Goal: Information Seeking & Learning: Learn about a topic

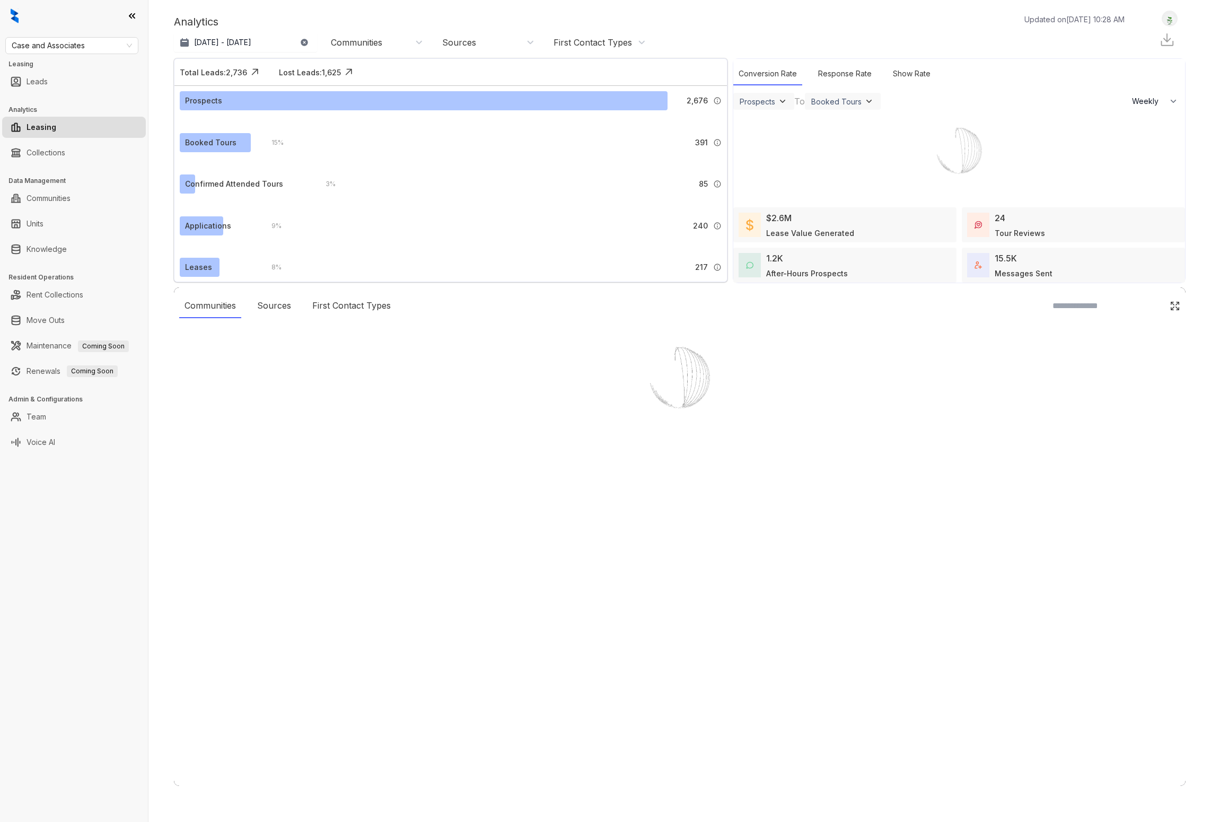
select select "******"
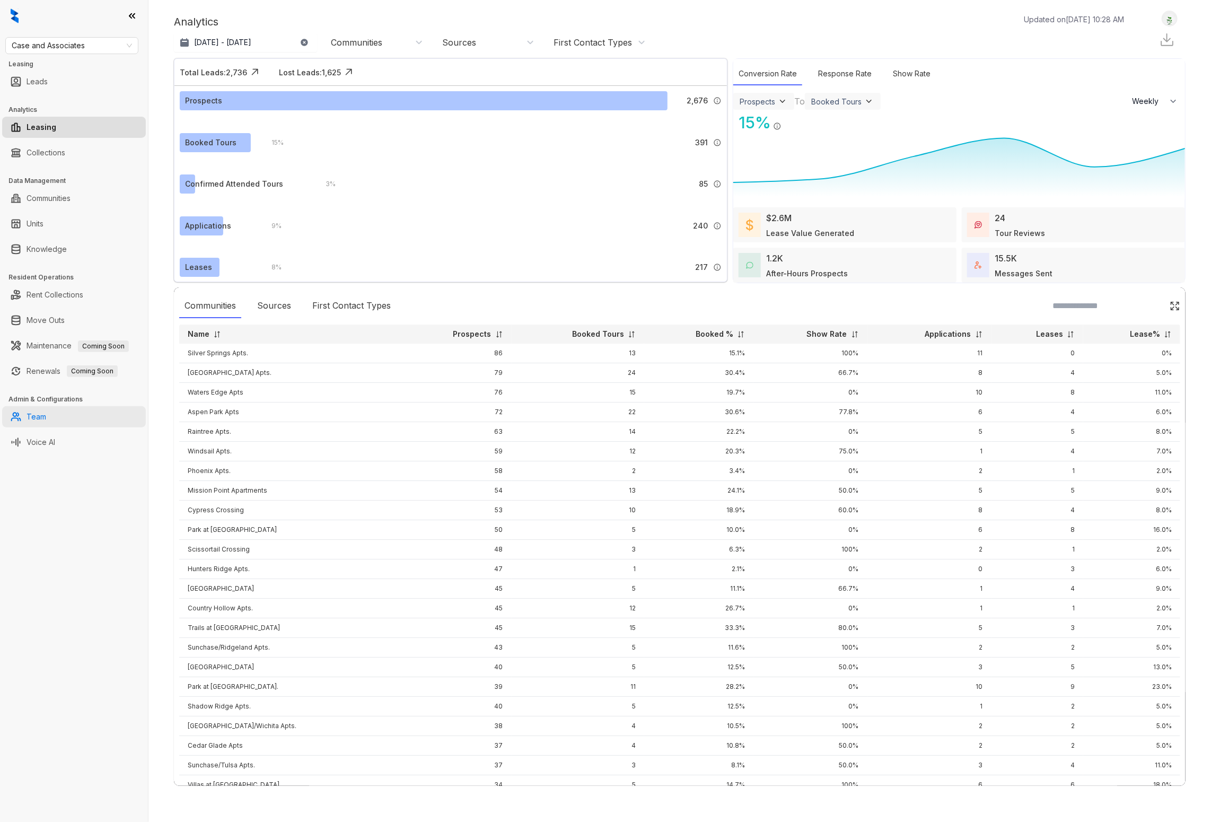
click at [46, 421] on link "Team" at bounding box center [37, 416] width 20 height 21
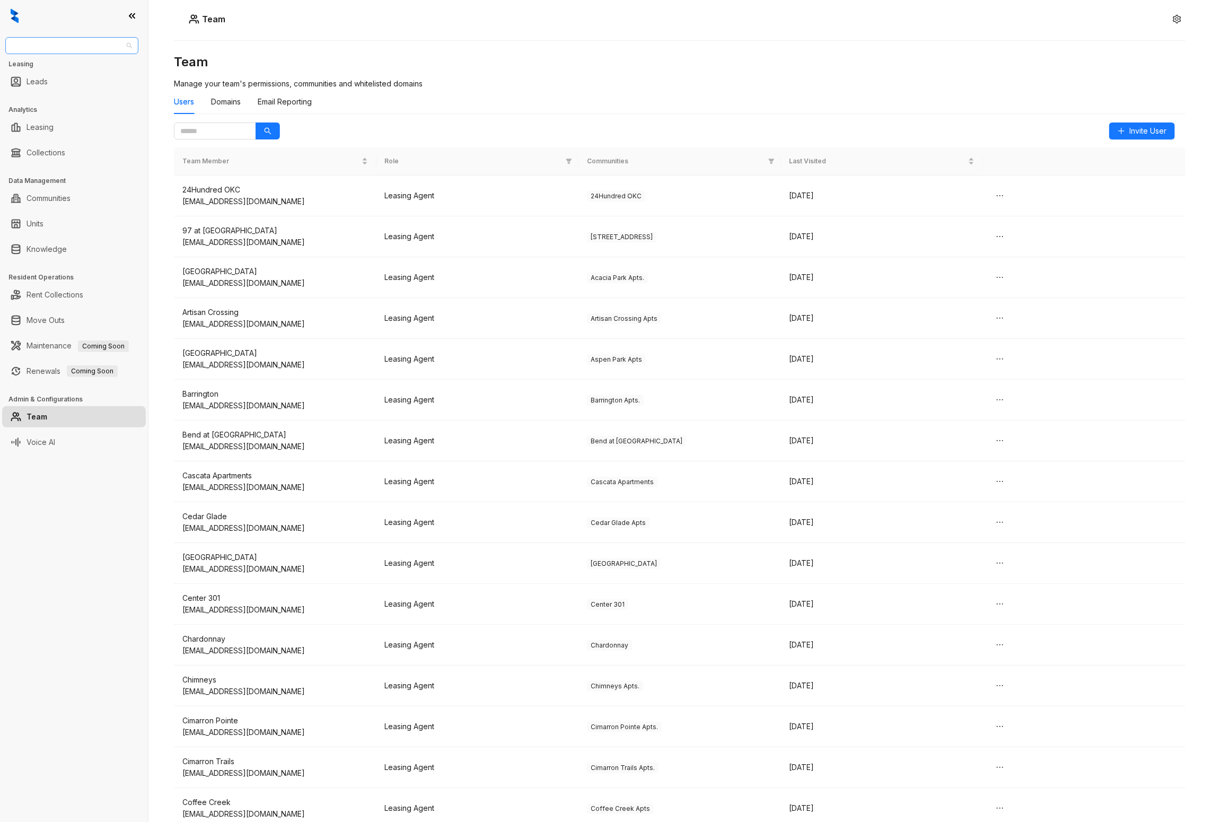
click at [101, 45] on span "Case and Associates" at bounding box center [72, 46] width 120 height 16
click at [442, 32] on div "Team Team Manage your team's permissions, communities and whitelisted domains U…" at bounding box center [679, 411] width 1062 height 822
click at [54, 127] on link "Leasing" at bounding box center [40, 127] width 27 height 21
select select "******"
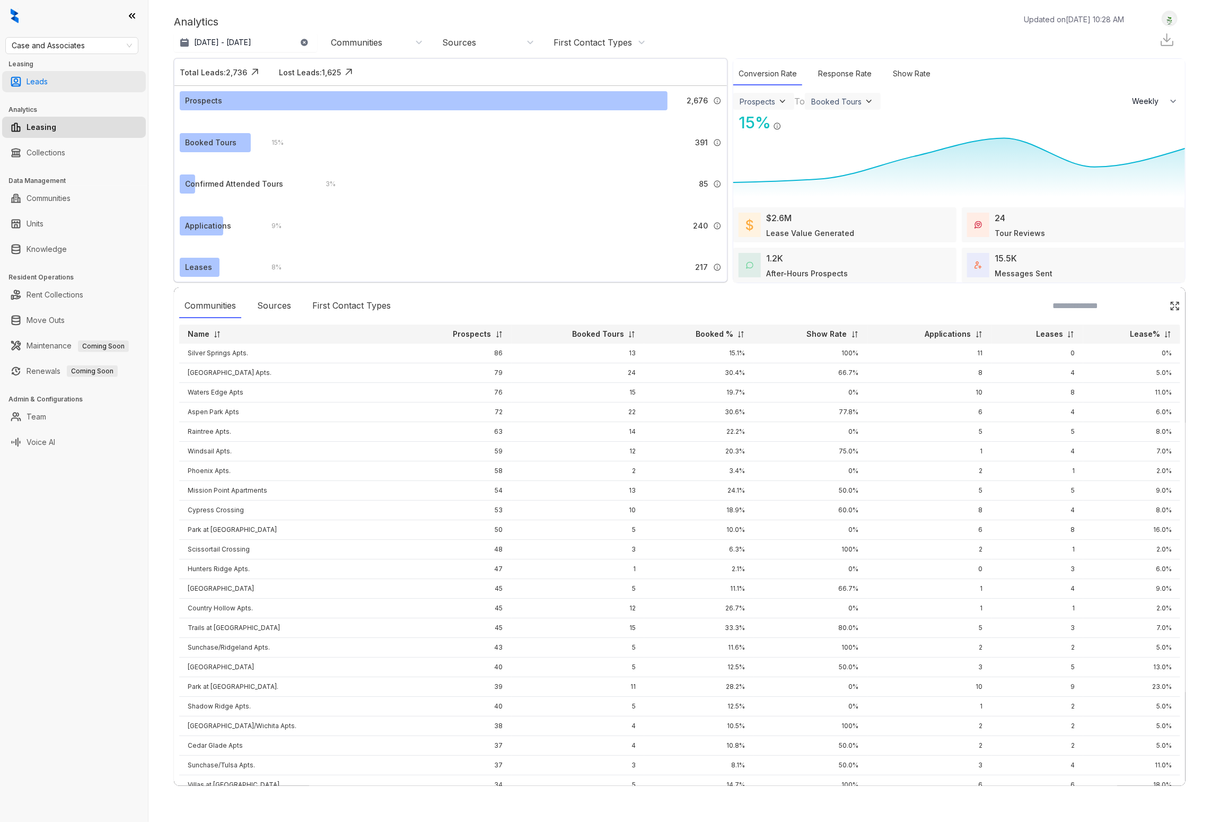
click at [48, 86] on link "Leads" at bounding box center [37, 81] width 21 height 21
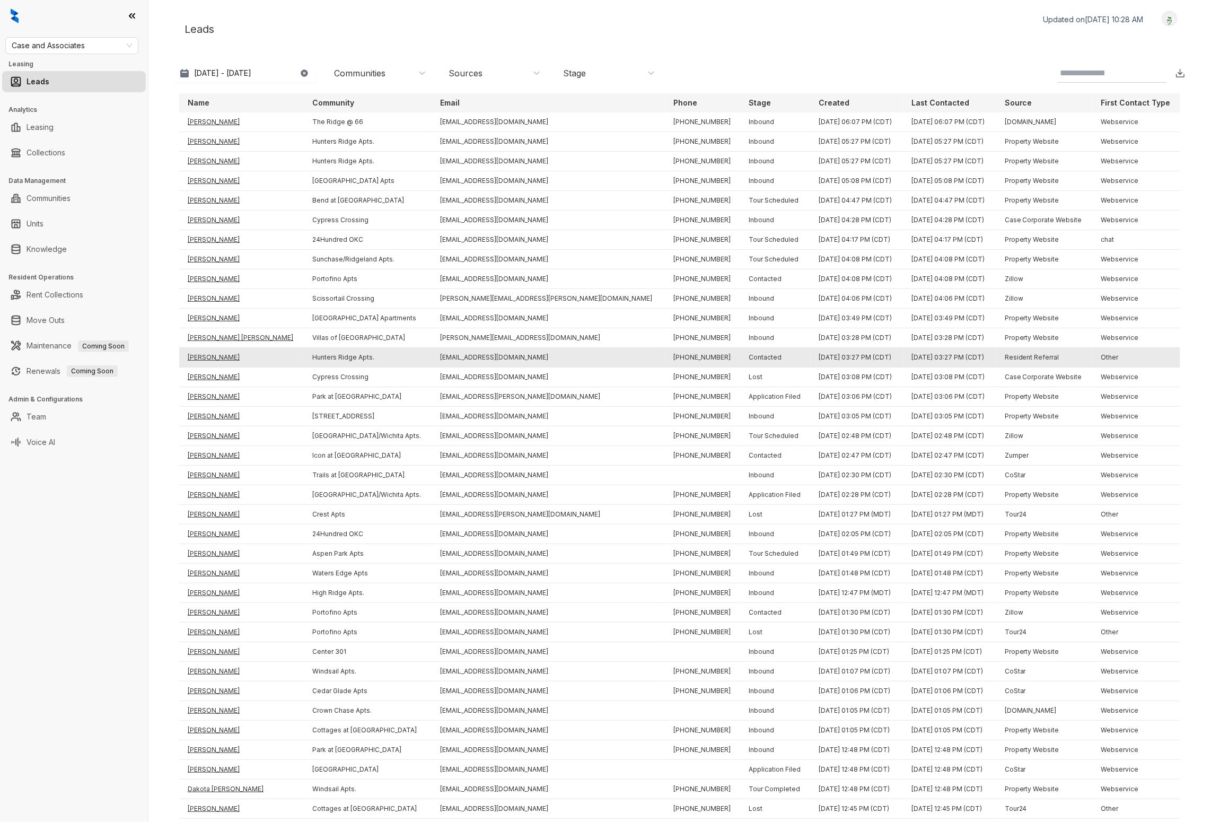
click at [193, 353] on td "[PERSON_NAME]" at bounding box center [241, 358] width 125 height 20
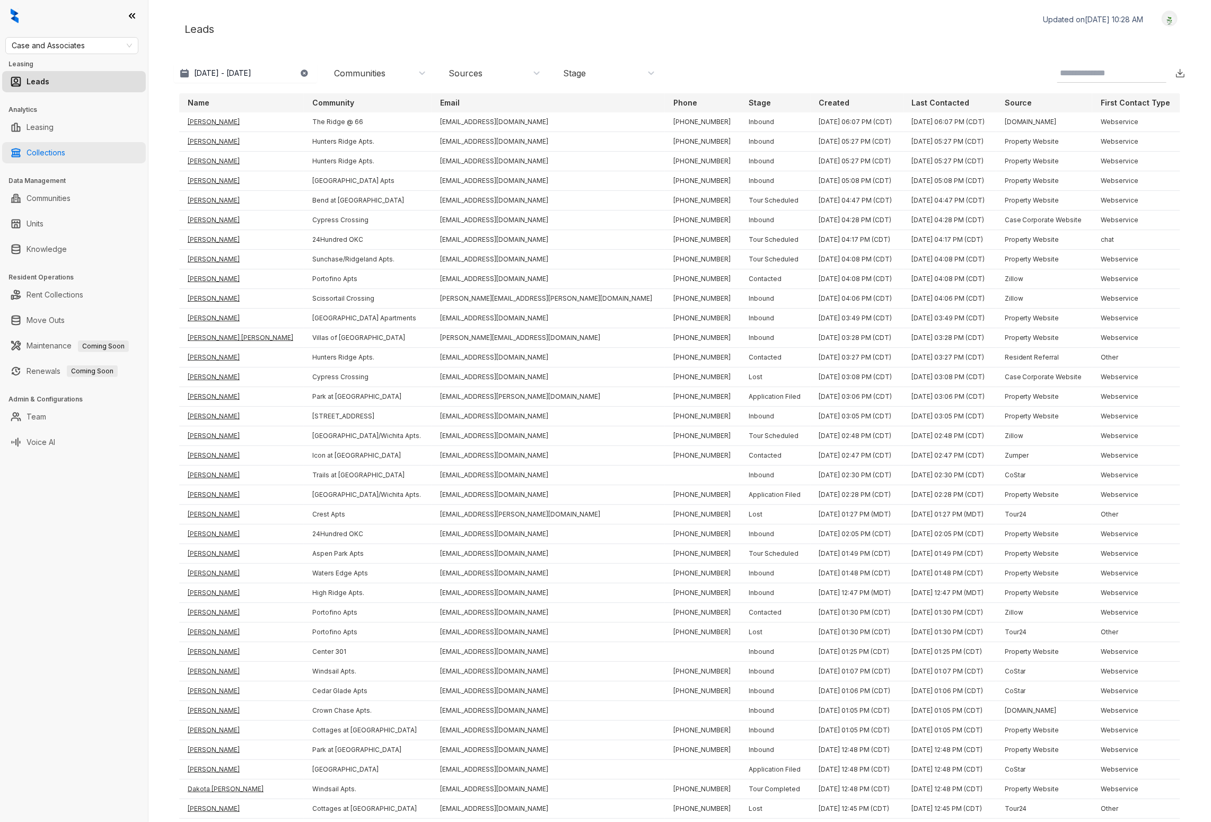
click at [55, 159] on link "Collections" at bounding box center [46, 152] width 39 height 21
click at [67, 497] on div "Case and Associates Leasing Leads Analytics Leasing Collections Data Management…" at bounding box center [74, 411] width 148 height 822
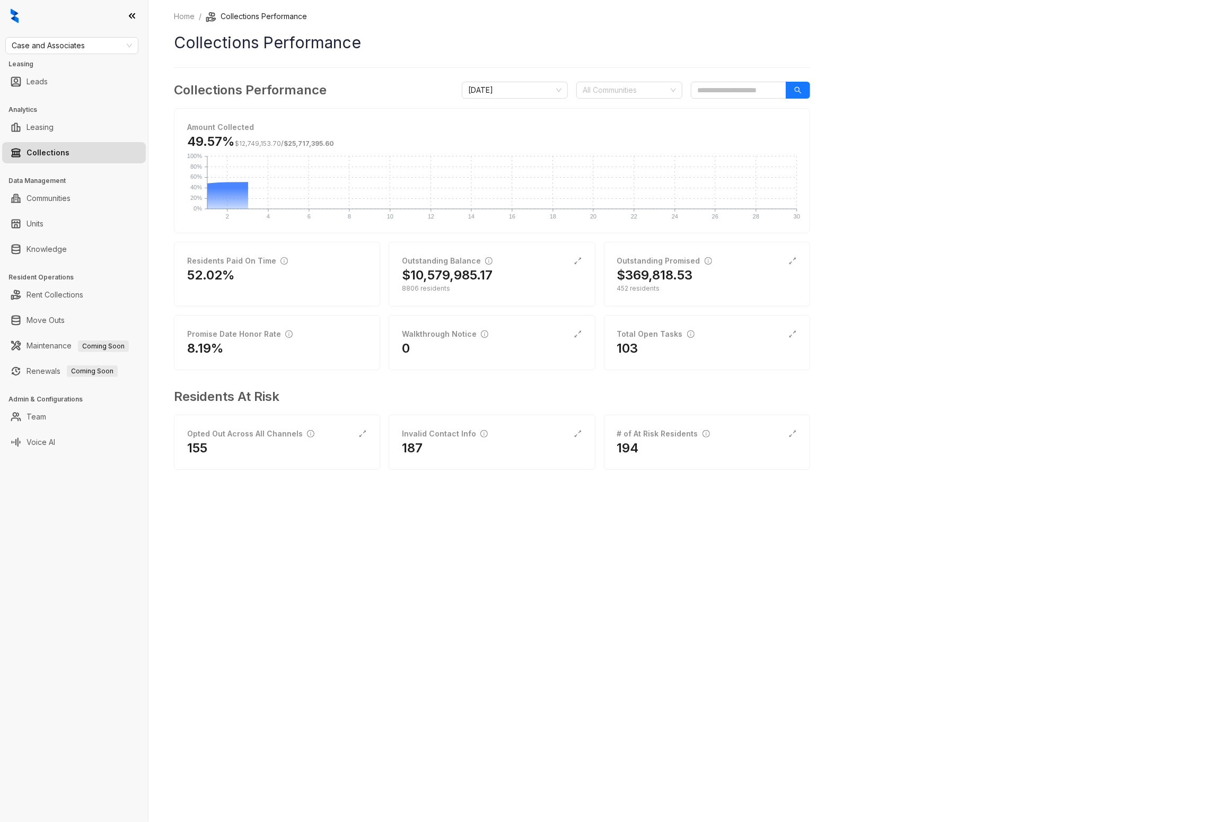
click at [105, 540] on div "Case and Associates Leasing Leads Analytics Leasing Collections Data Management…" at bounding box center [74, 411] width 148 height 822
click at [186, 525] on div "Home / Collections Performance Collections Performance Collections Performance …" at bounding box center [679, 411] width 1062 height 822
click at [45, 253] on link "Knowledge" at bounding box center [47, 249] width 40 height 21
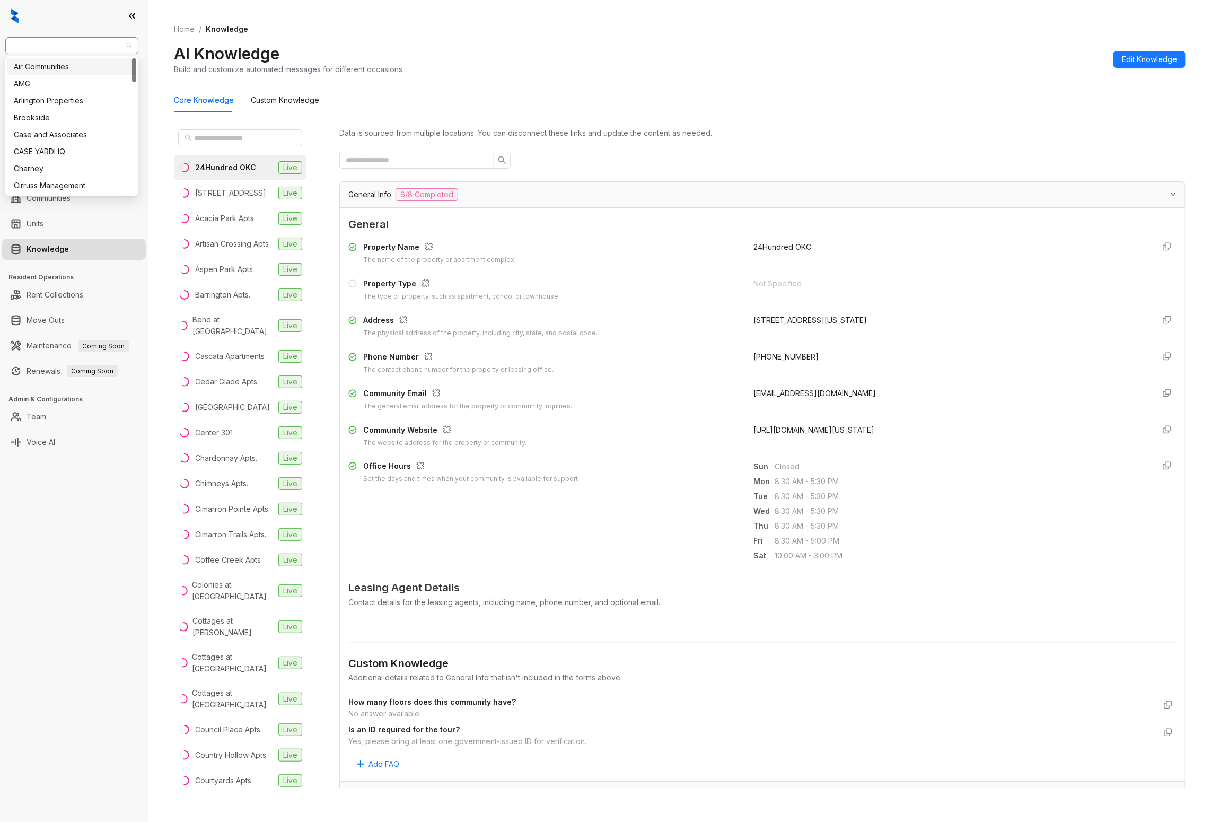
click at [120, 52] on span "Case and Associates" at bounding box center [72, 46] width 120 height 16
type input "***"
click at [71, 61] on div "Air Communities" at bounding box center [72, 67] width 116 height 12
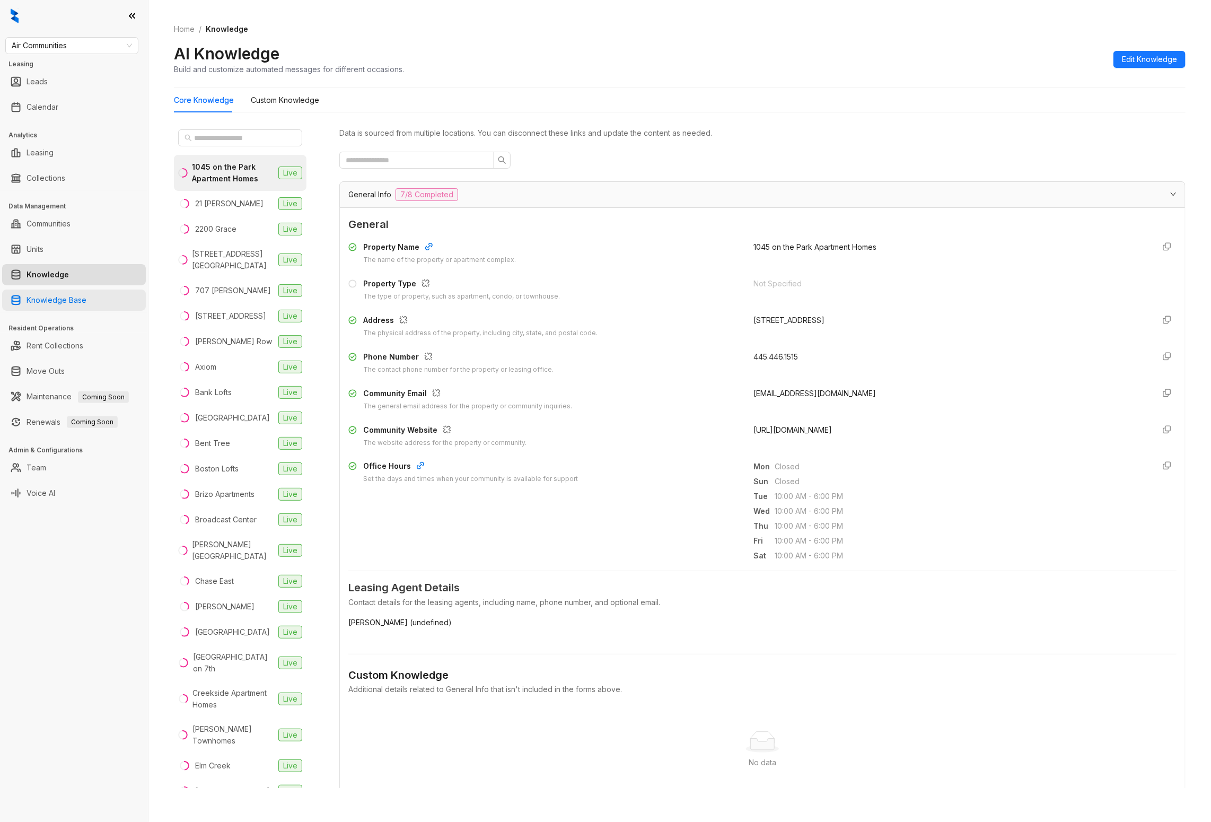
click at [86, 304] on link "Knowledge Base" at bounding box center [57, 299] width 60 height 21
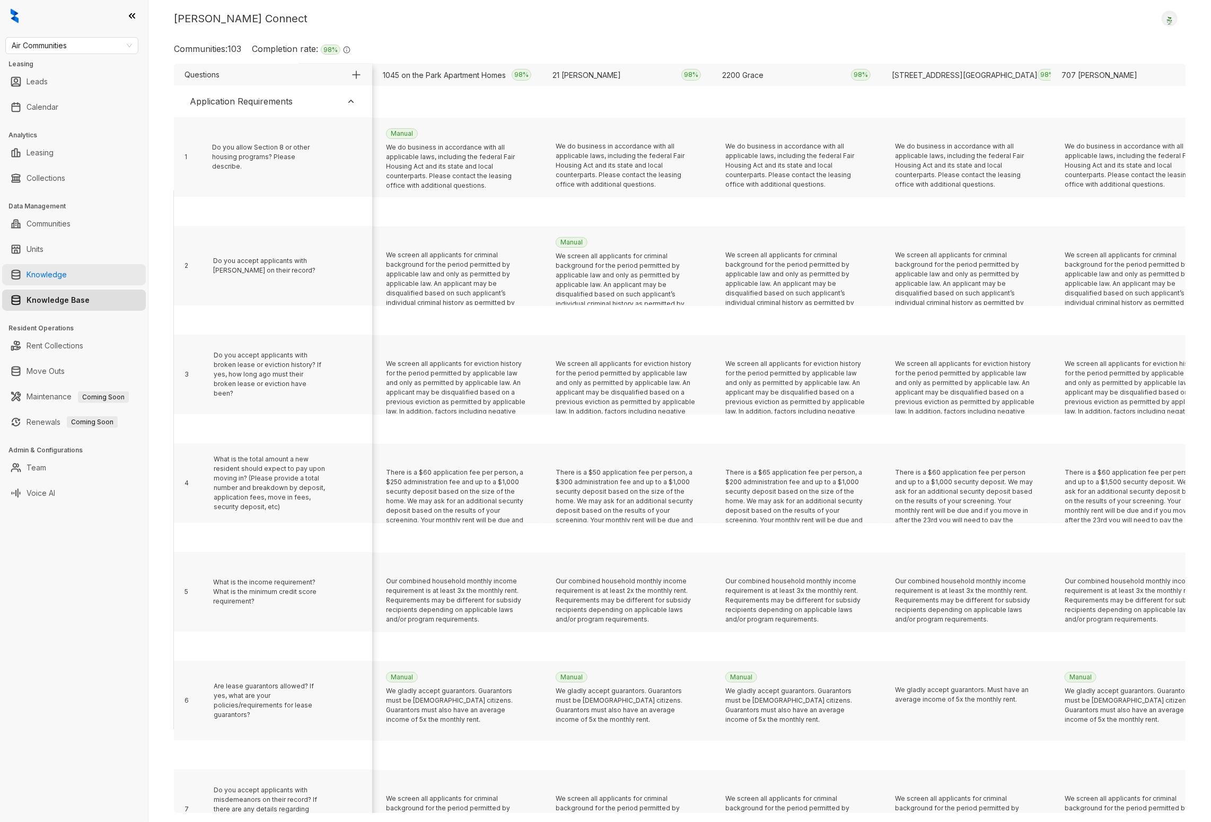
click at [67, 279] on link "Knowledge" at bounding box center [47, 274] width 40 height 21
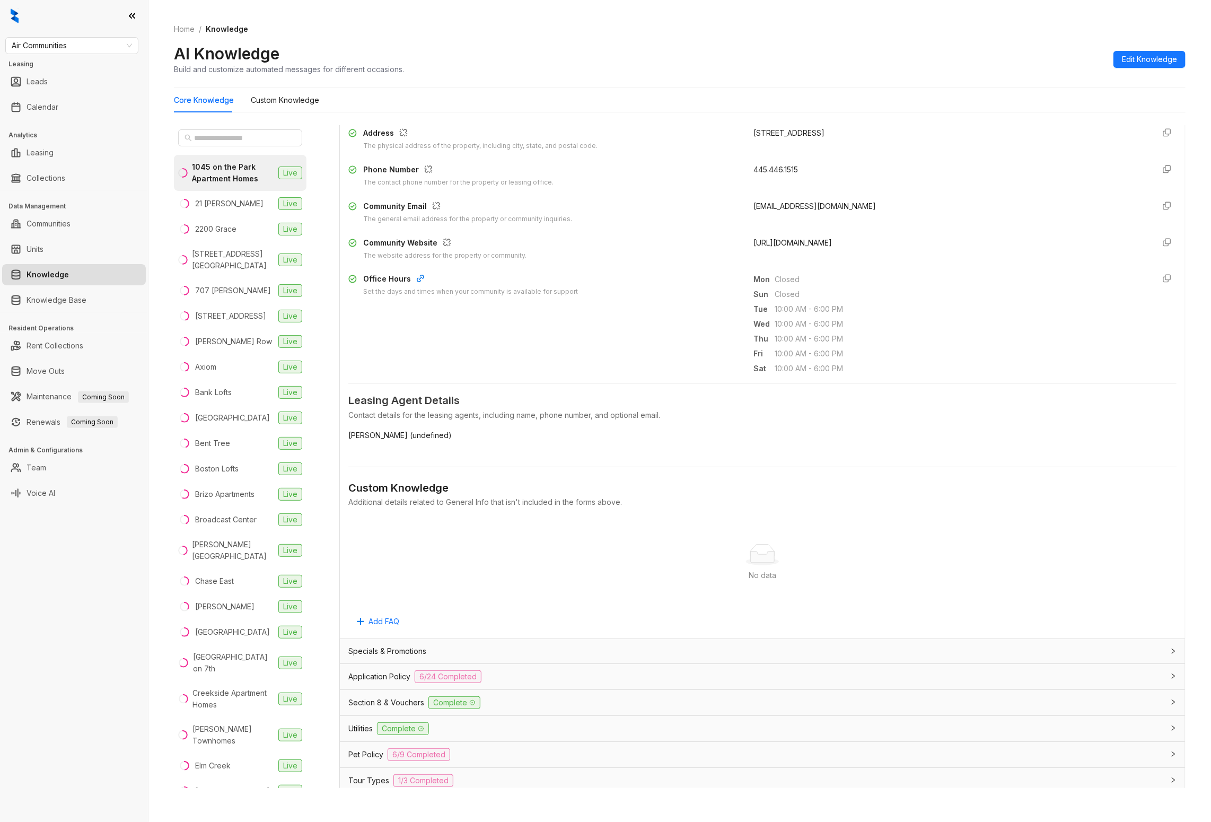
scroll to position [346, 0]
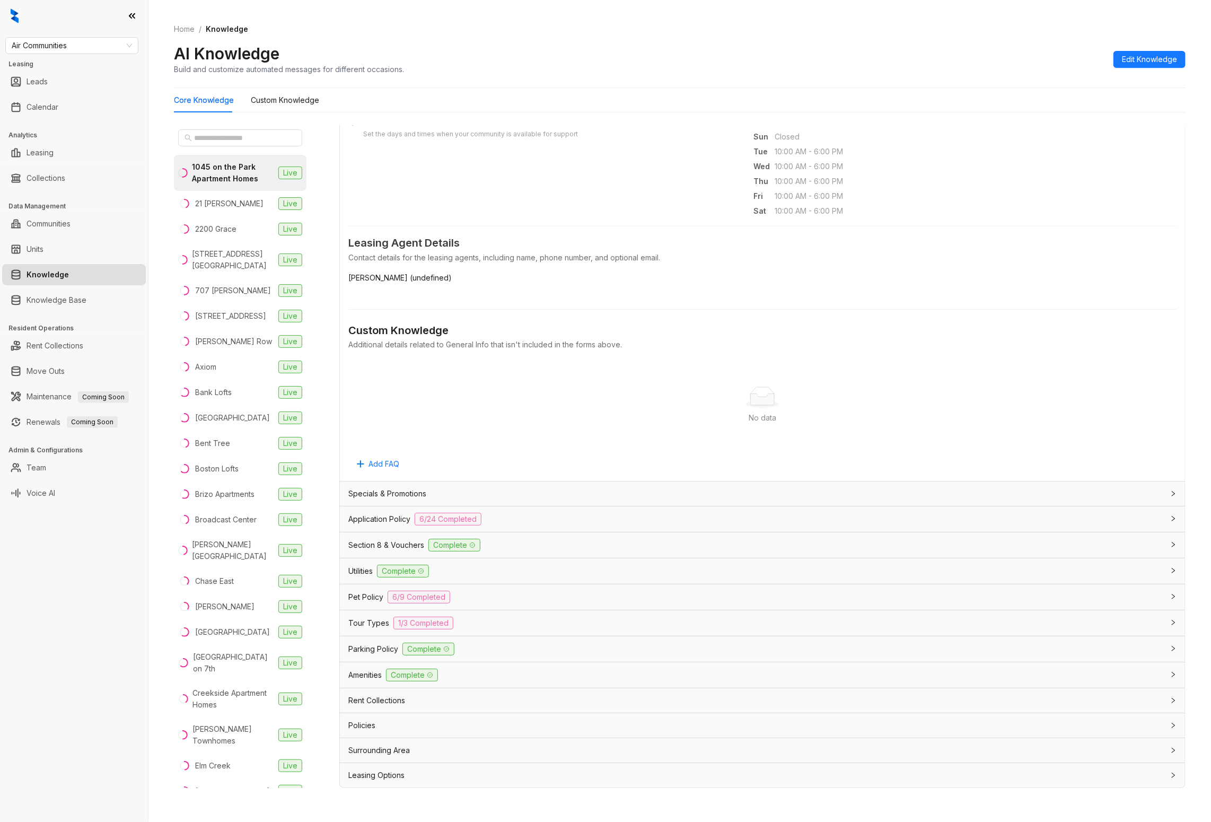
click at [425, 651] on span "Complete" at bounding box center [428, 649] width 52 height 13
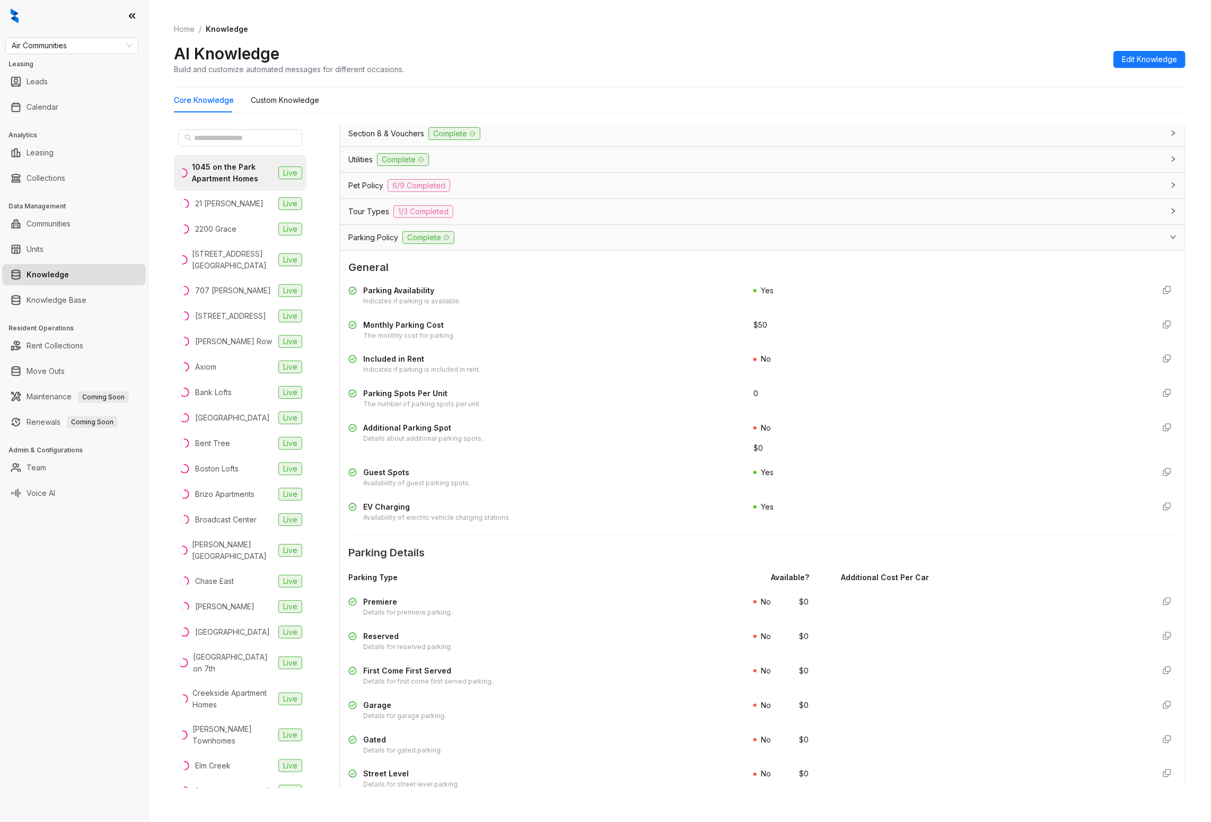
scroll to position [779, 0]
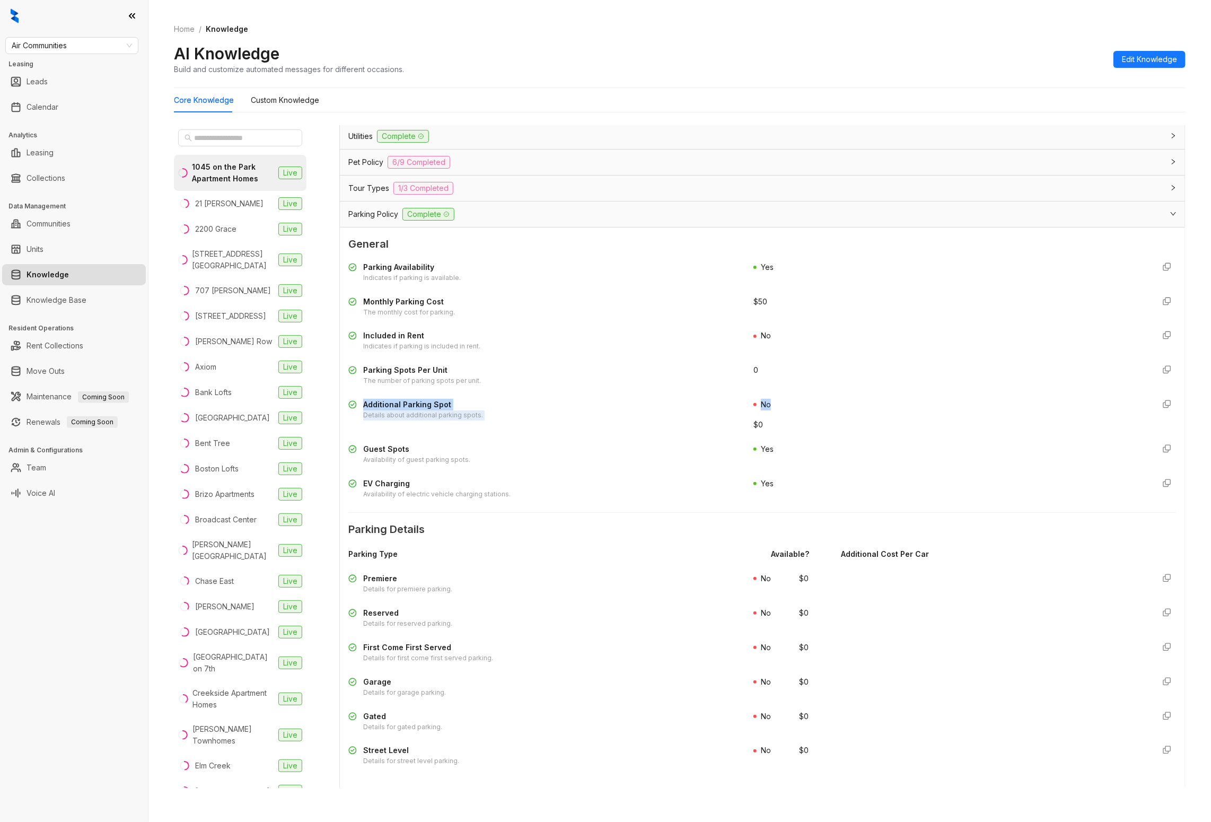
drag, startPoint x: 766, startPoint y: 406, endPoint x: 717, endPoint y: 399, distance: 49.3
click at [717, 399] on div "Parking Availability Indicates if parking is available. Yes Monthly Parking Cos…" at bounding box center [762, 380] width 828 height 247
click at [722, 399] on div "Parking Availability Indicates if parking is available. Yes Monthly Parking Cos…" at bounding box center [762, 380] width 828 height 247
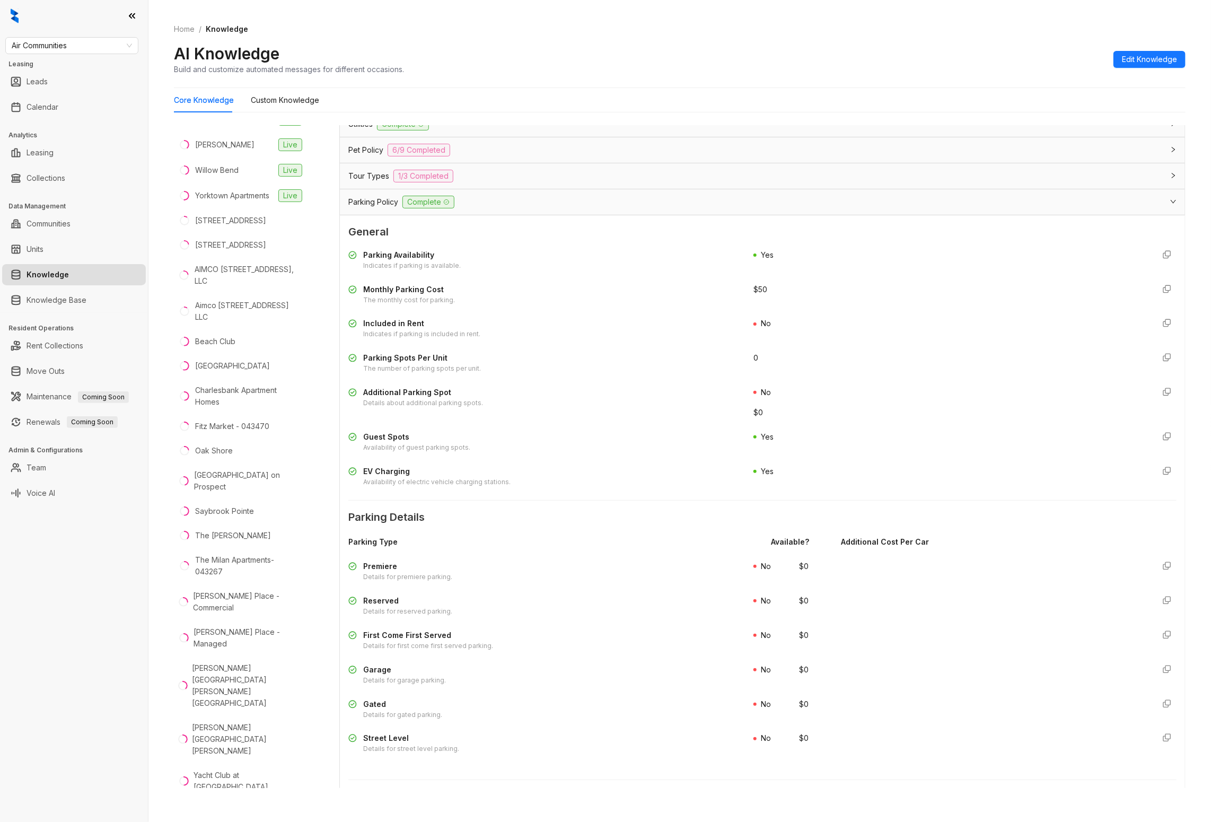
scroll to position [1062, 0]
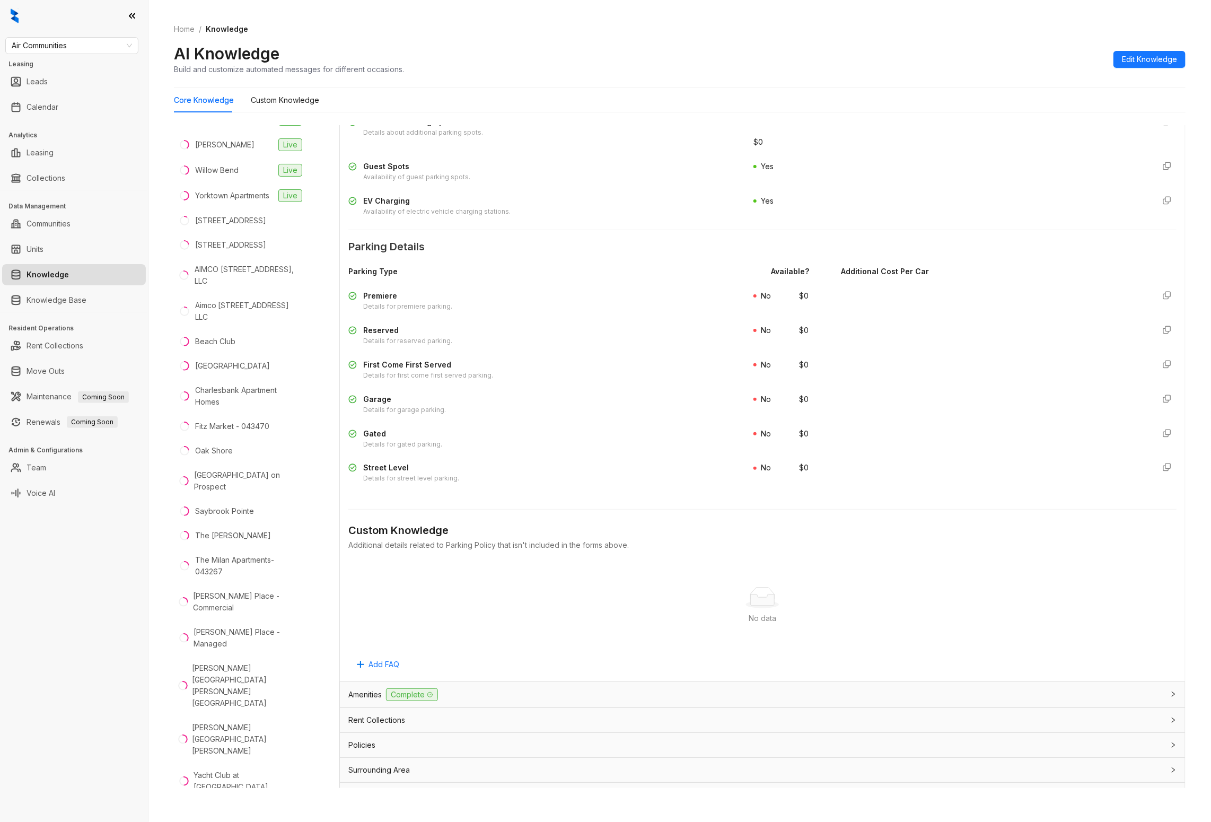
click at [623, 589] on div "No data" at bounding box center [762, 597] width 803 height 21
click at [386, 666] on span "Add FAQ" at bounding box center [383, 664] width 31 height 12
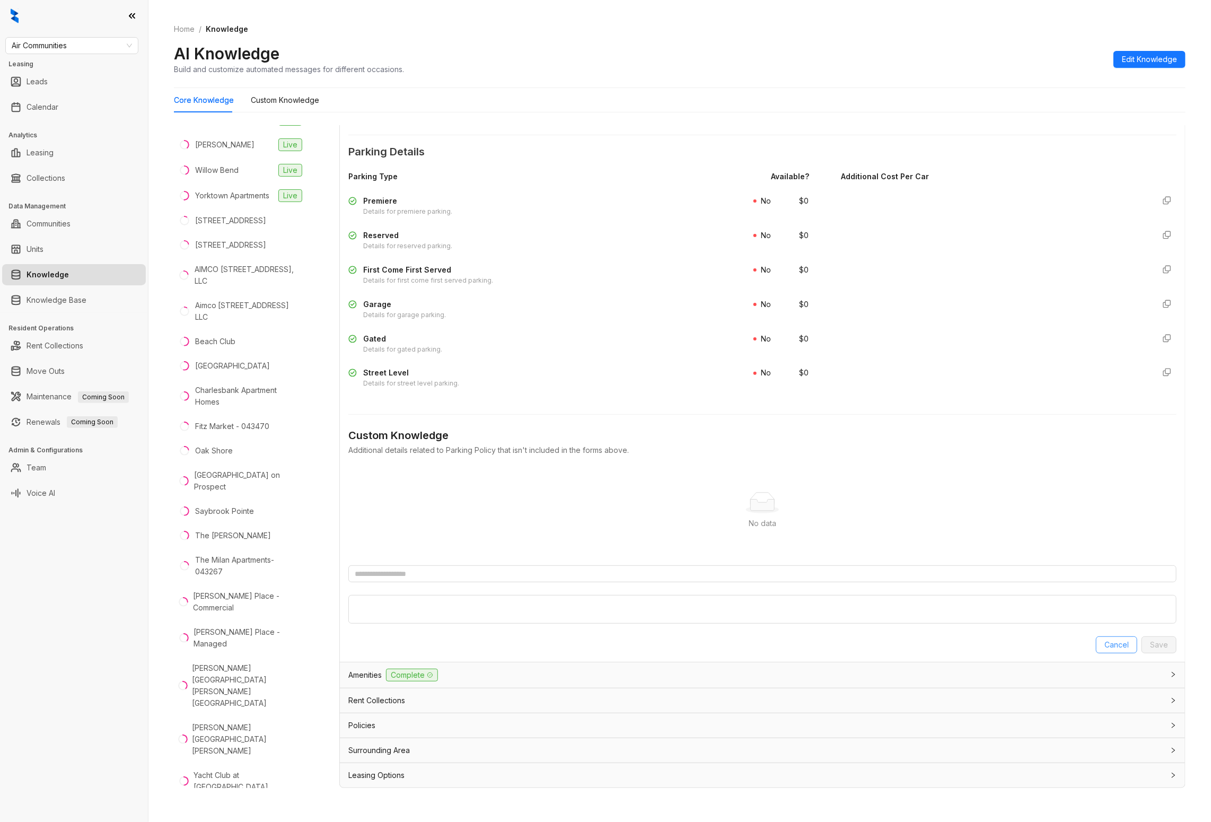
click at [1104, 642] on span "Cancel" at bounding box center [1116, 645] width 24 height 12
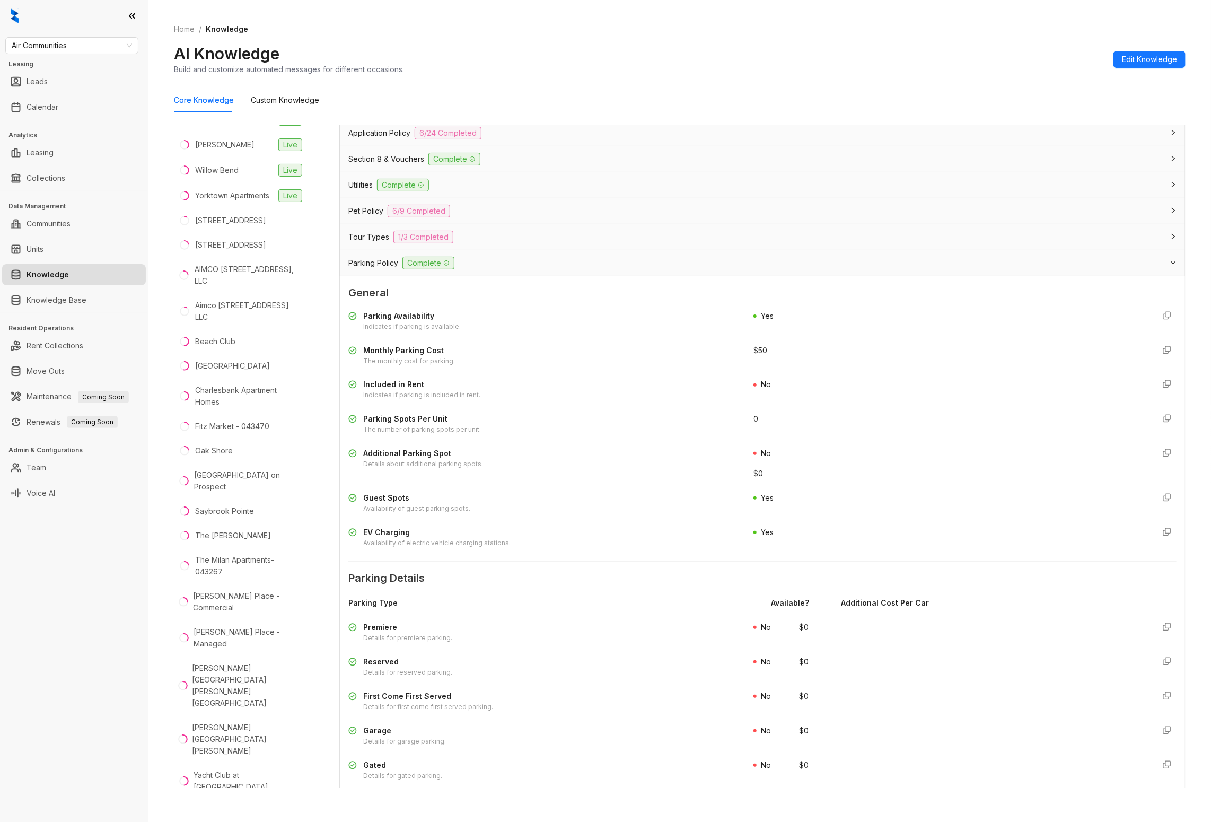
scroll to position [399, 0]
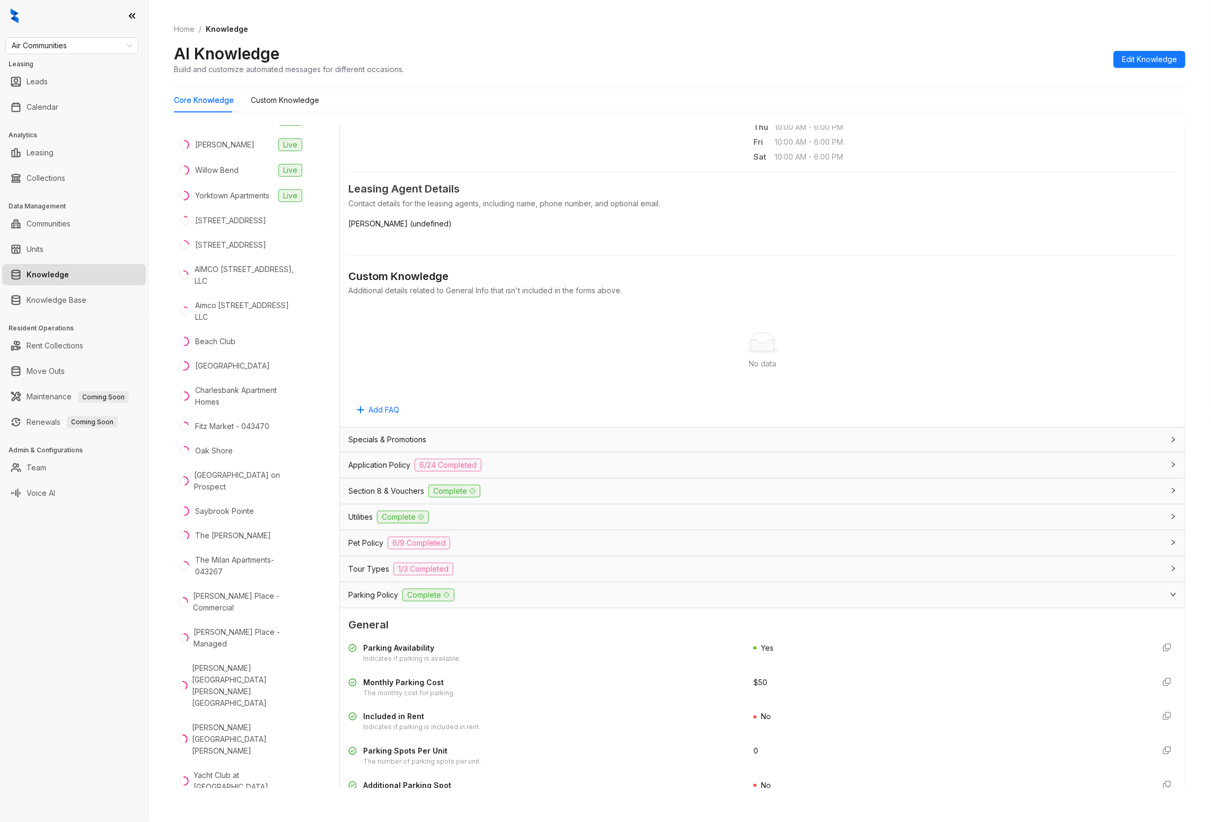
click at [464, 596] on div "Parking Policy Complete" at bounding box center [755, 594] width 815 height 13
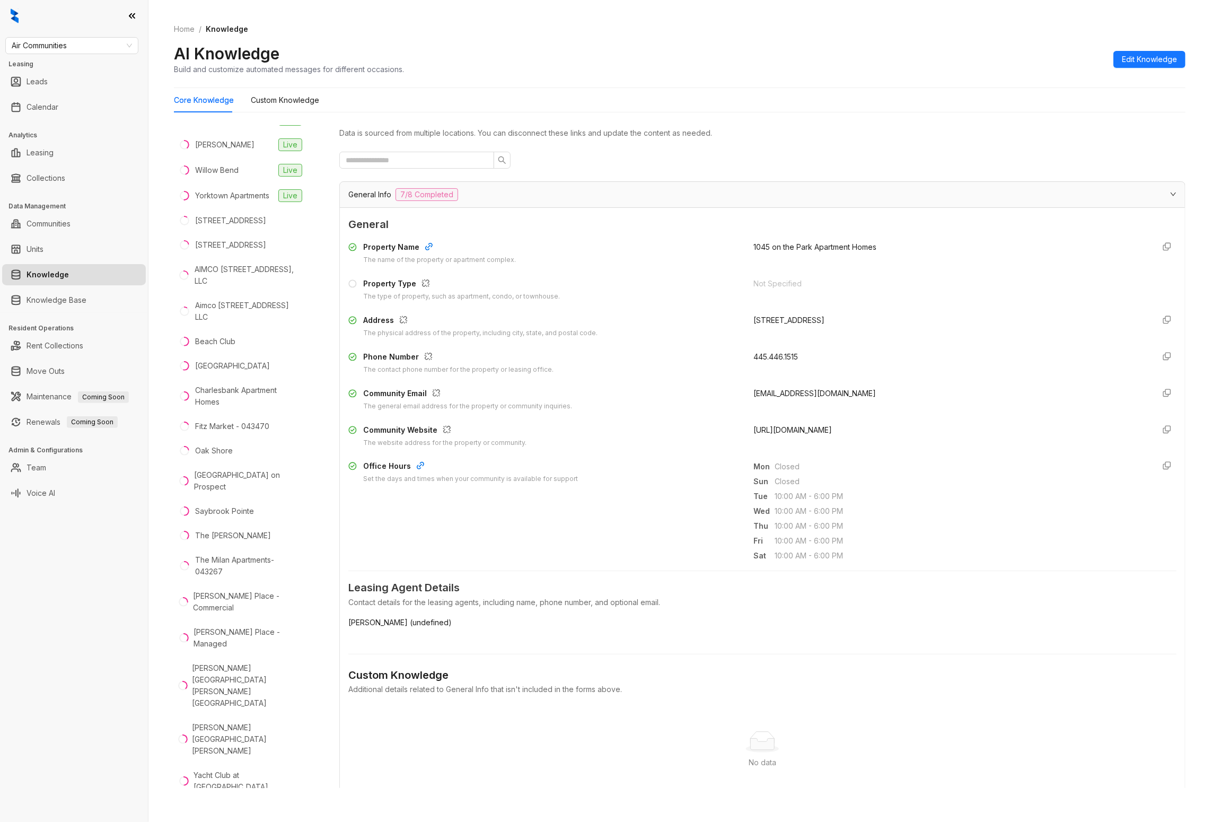
scroll to position [346, 0]
